Goal: Transaction & Acquisition: Obtain resource

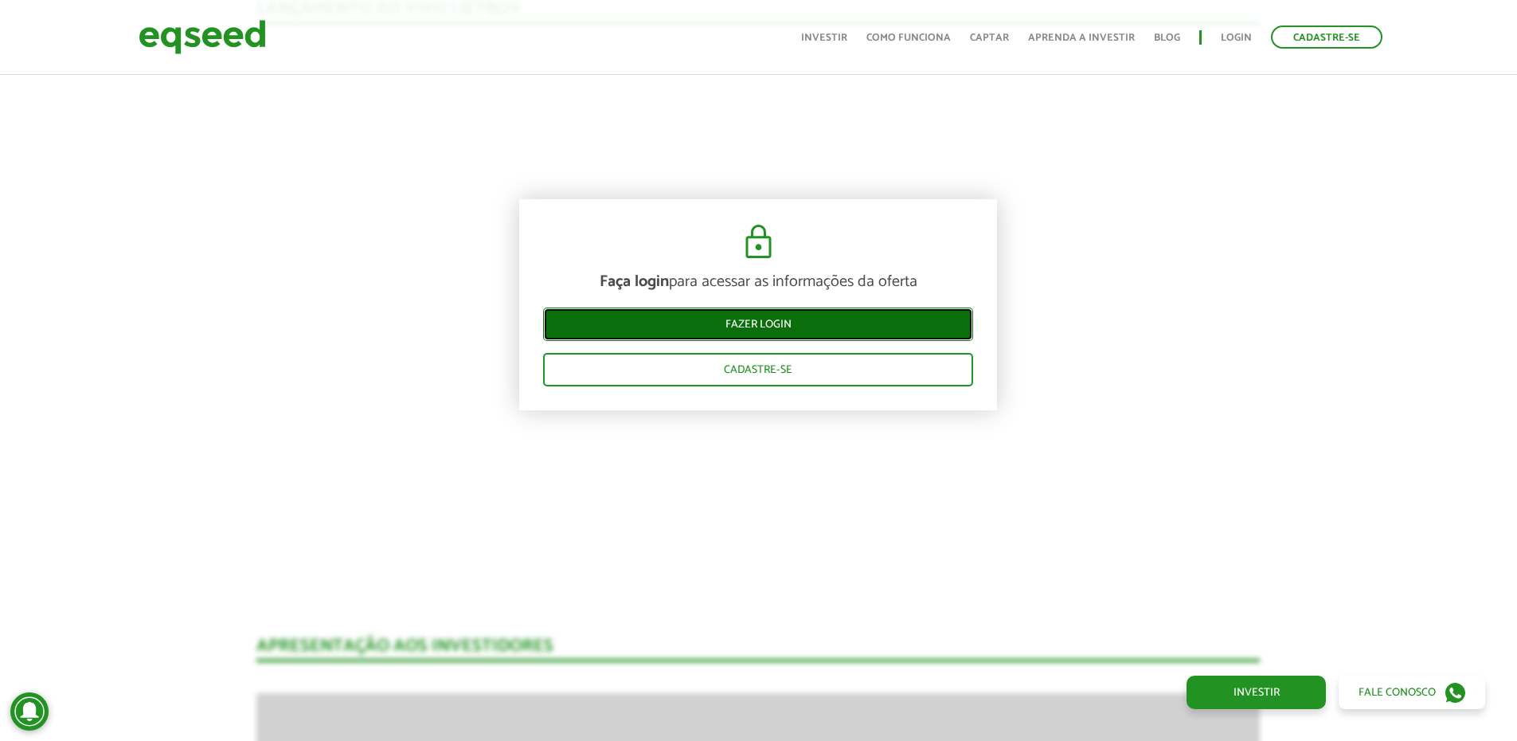
click at [785, 318] on link "Fazer login" at bounding box center [758, 323] width 430 height 33
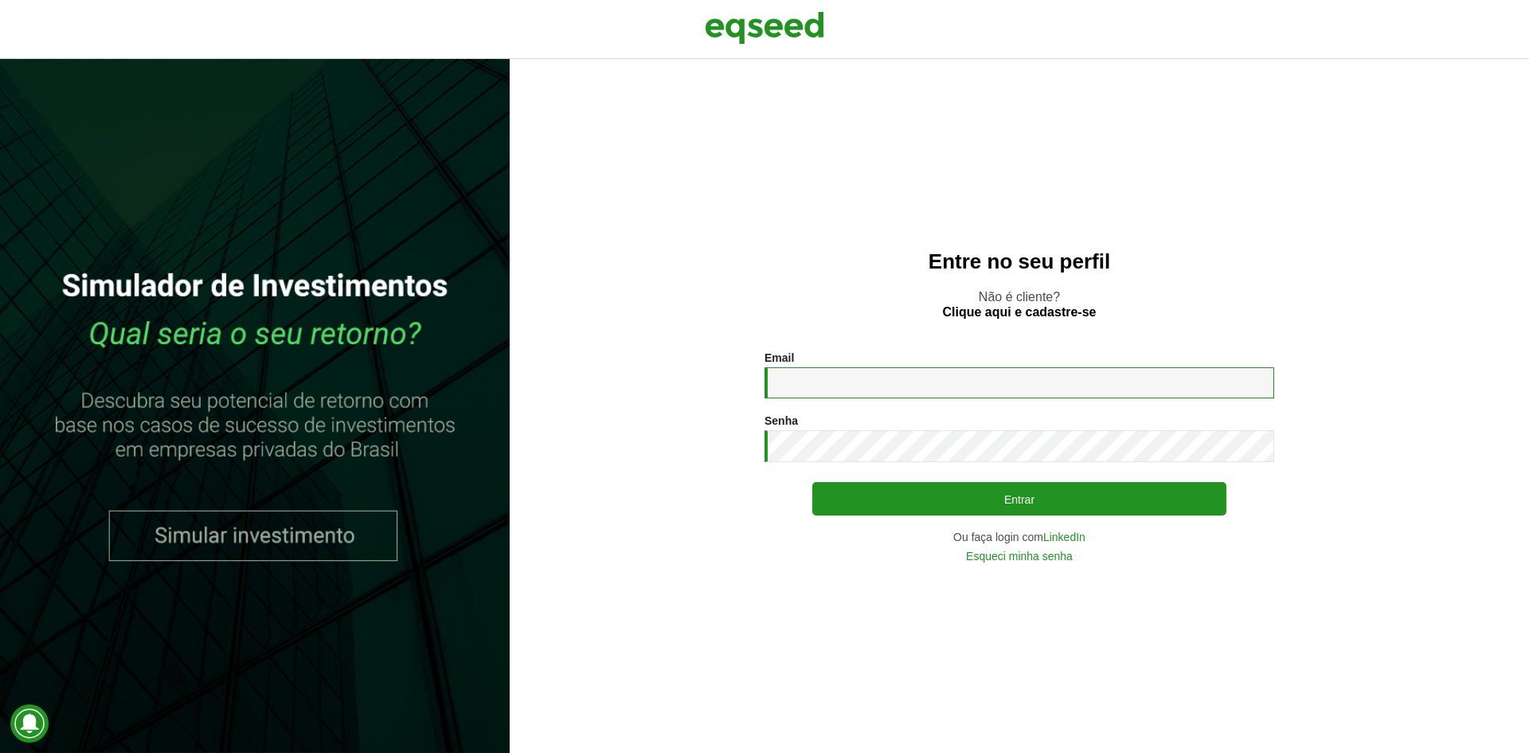
click at [820, 370] on input "Email *" at bounding box center [1020, 382] width 510 height 31
click at [908, 366] on div "Email * Digite seu endereço de e-mail." at bounding box center [1020, 374] width 510 height 47
click at [903, 390] on input "Email *" at bounding box center [1020, 382] width 510 height 31
click at [868, 399] on div "Email * Digite seu endereço de e-mail. Senha * Digite a senha que será usada em…" at bounding box center [1020, 456] width 510 height 210
click at [865, 387] on input "Email *" at bounding box center [1020, 382] width 510 height 31
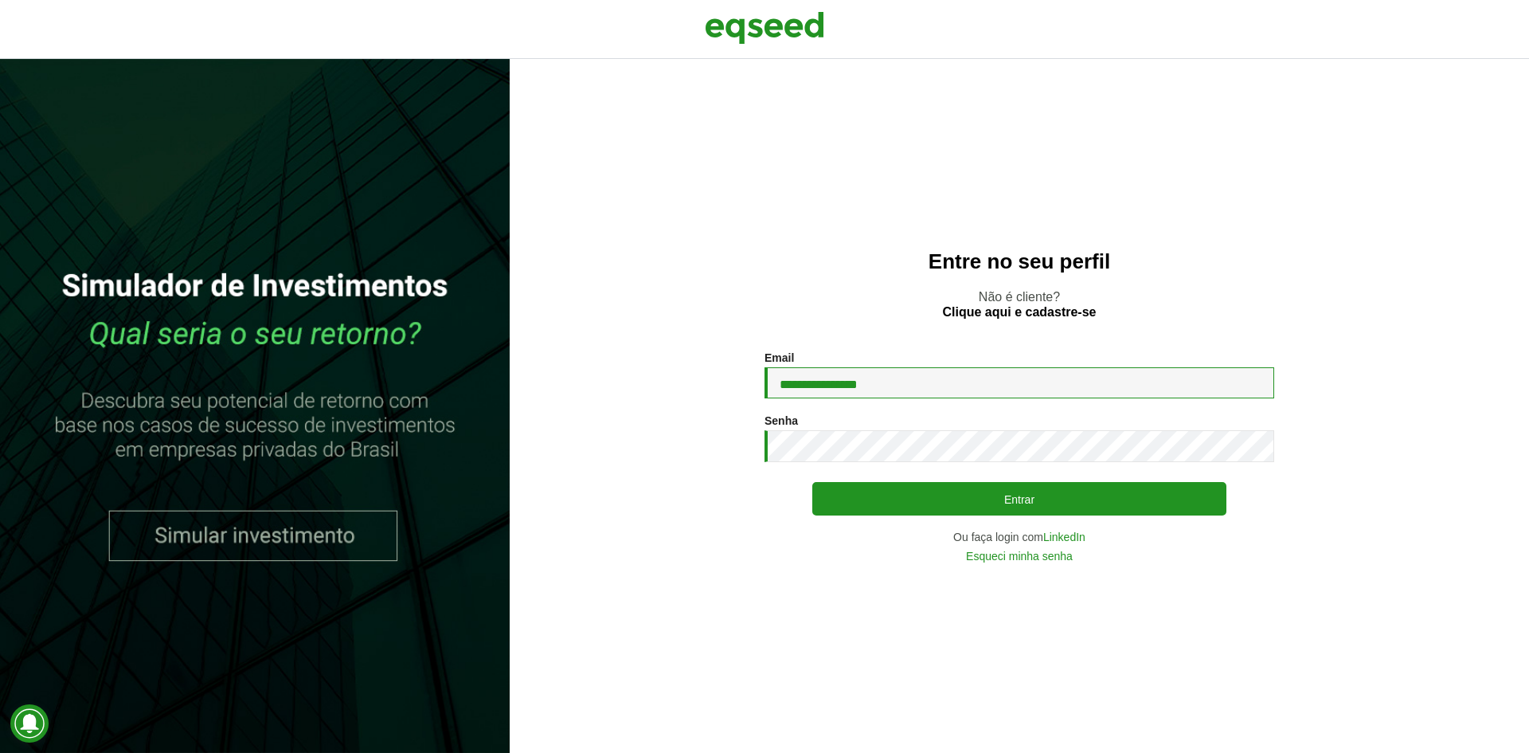
type input "**********"
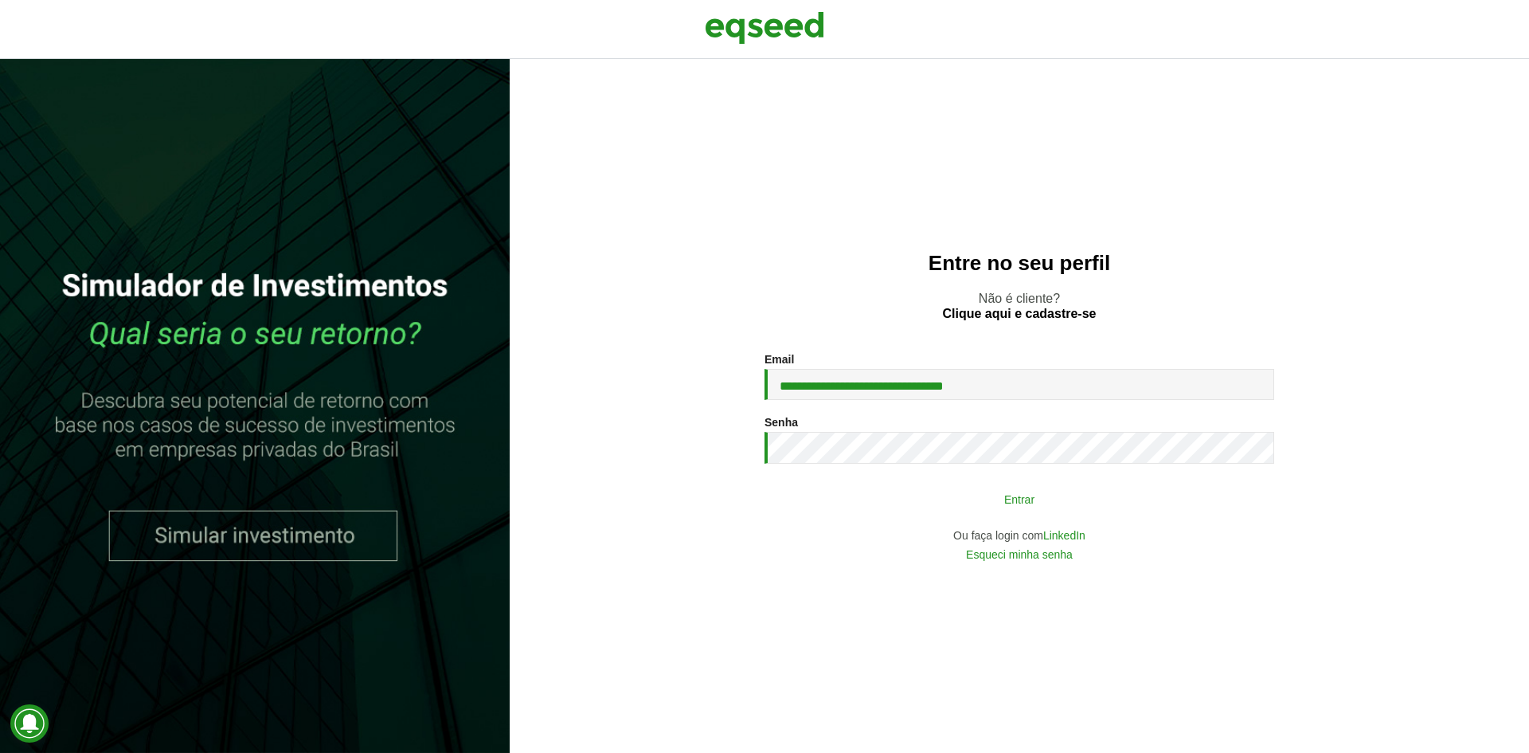
click at [1008, 488] on button "Entrar" at bounding box center [1020, 499] width 414 height 30
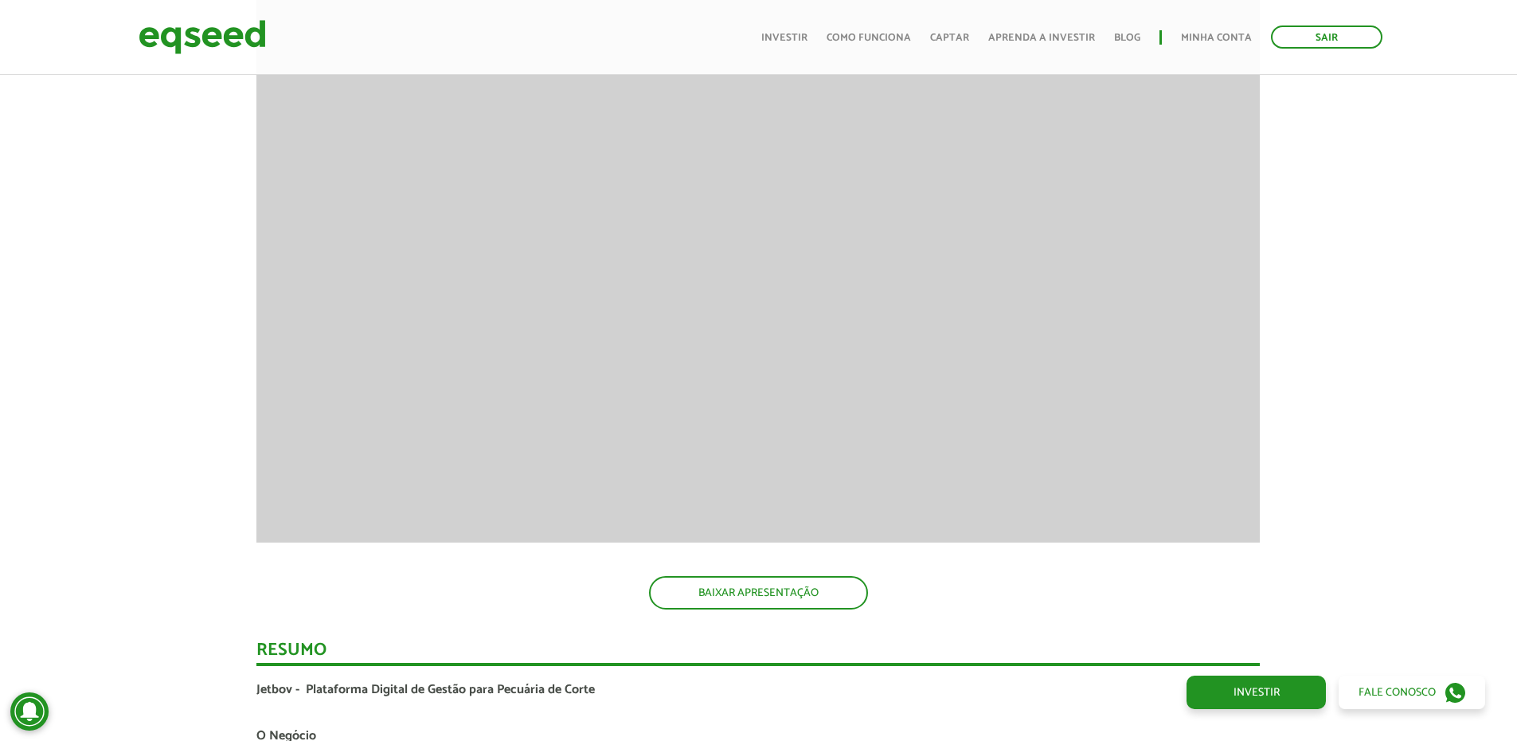
scroll to position [2230, 0]
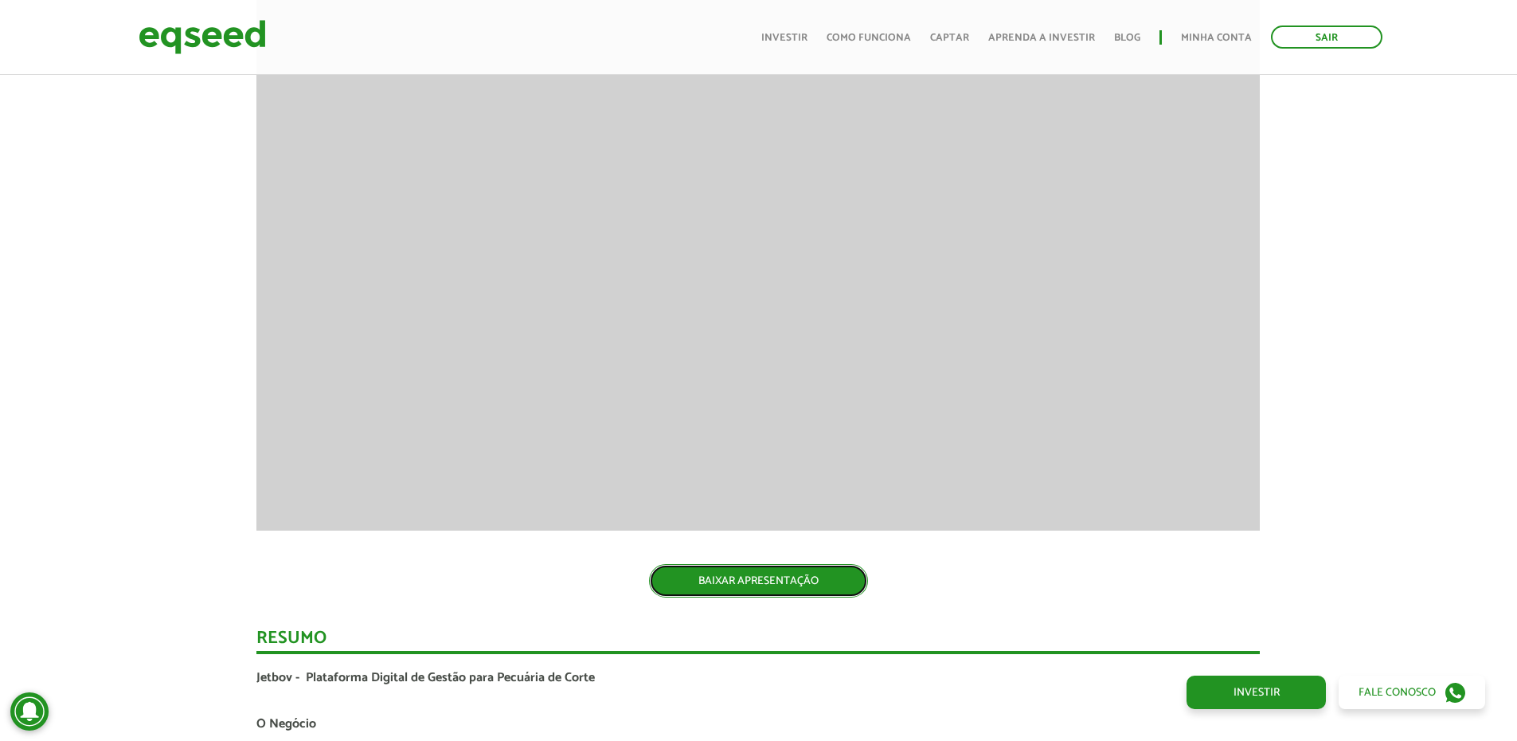
click at [740, 580] on link "BAIXAR APRESENTAÇÃO" at bounding box center [758, 580] width 219 height 33
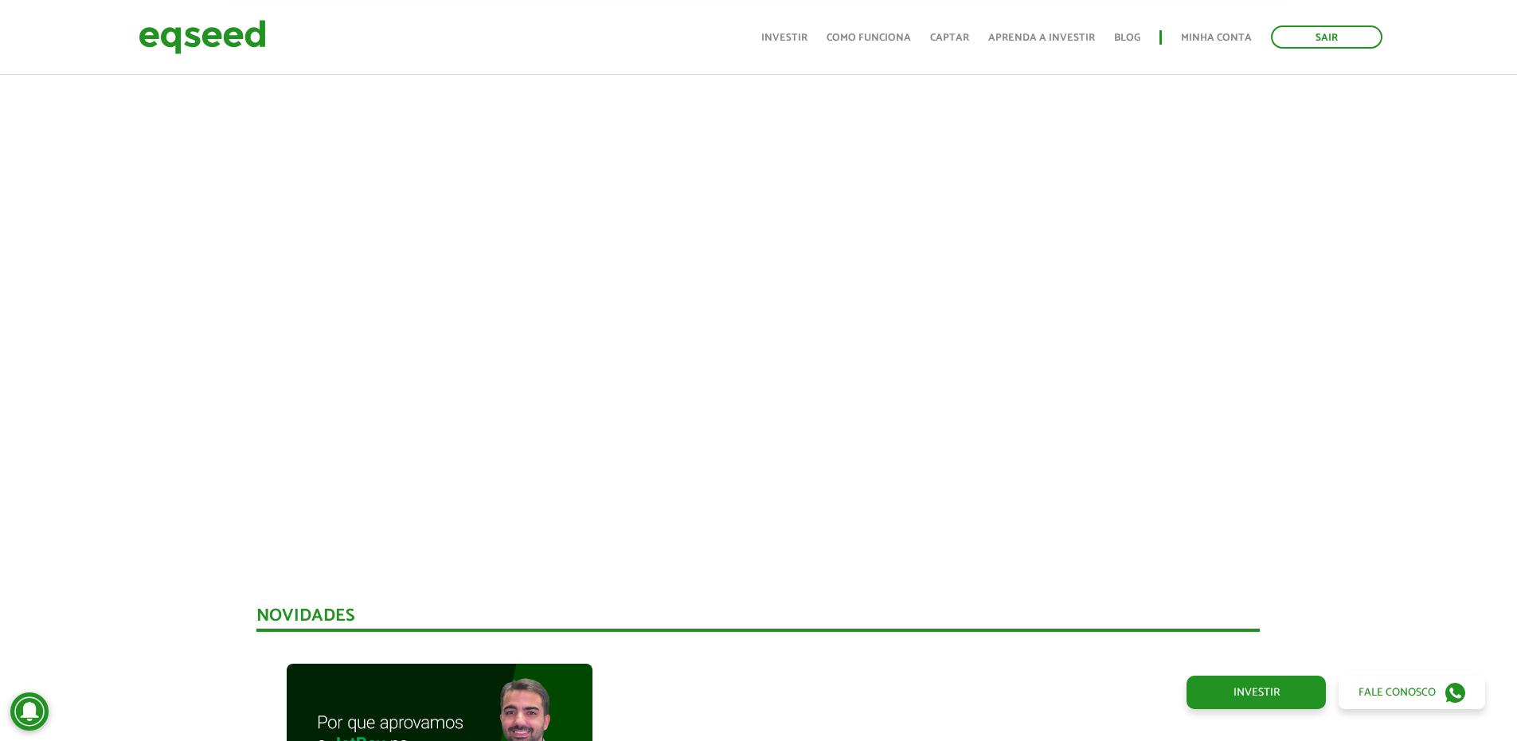
scroll to position [478, 0]
